Goal: Find specific page/section: Find specific page/section

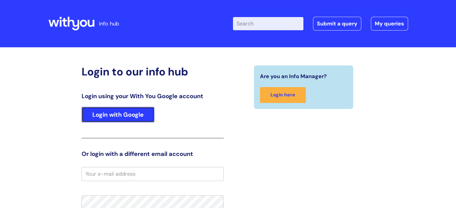
click at [117, 112] on link "Login with Google" at bounding box center [118, 115] width 73 height 16
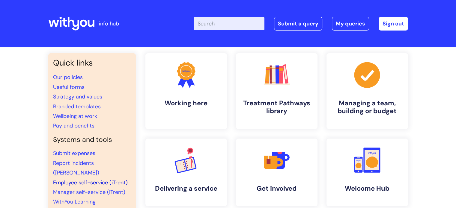
click at [82, 179] on link "Employee self-service (iTrent)" at bounding box center [90, 182] width 75 height 7
click at [95, 179] on link "Employee self-service (iTrent)" at bounding box center [90, 182] width 75 height 7
click at [102, 179] on link "Employee self-service (iTrent)" at bounding box center [90, 182] width 75 height 7
click at [88, 179] on link "Employee self-service (iTrent)" at bounding box center [90, 182] width 75 height 7
click at [79, 179] on link "Employee self-service (iTrent)" at bounding box center [90, 182] width 75 height 7
